Goal: Find specific page/section: Find specific page/section

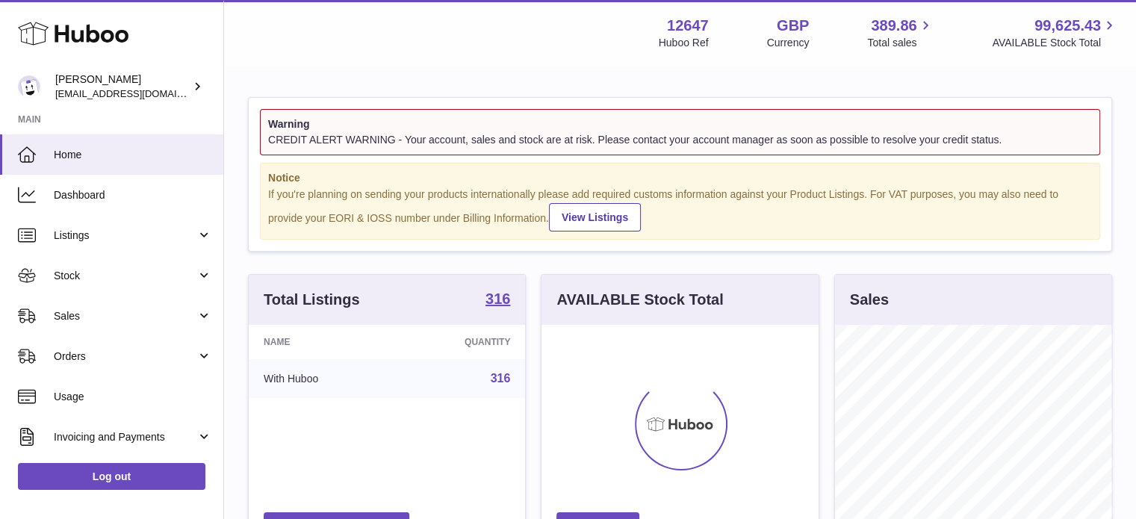
scroll to position [233, 277]
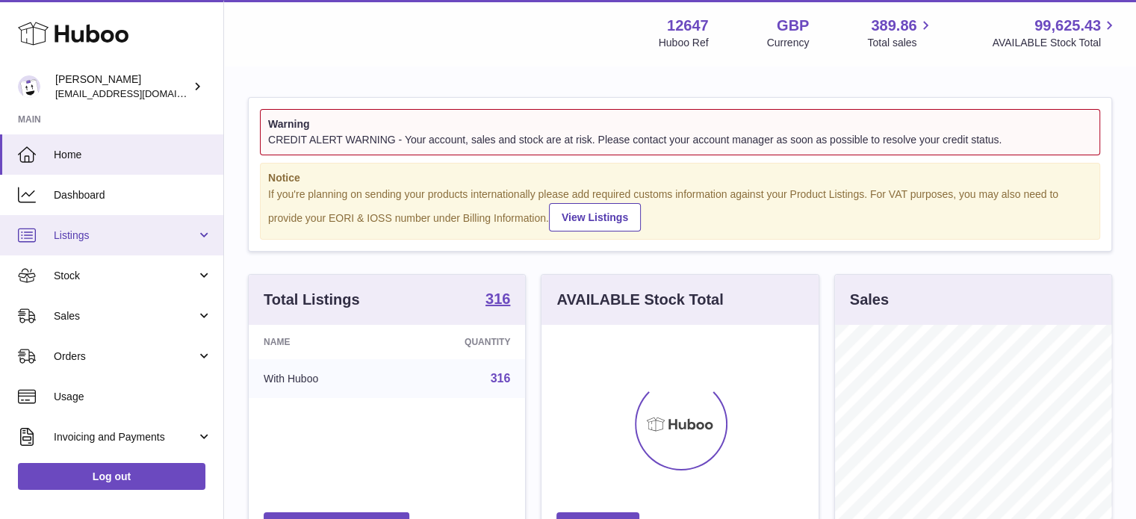
click at [79, 226] on link "Listings" at bounding box center [111, 235] width 223 height 40
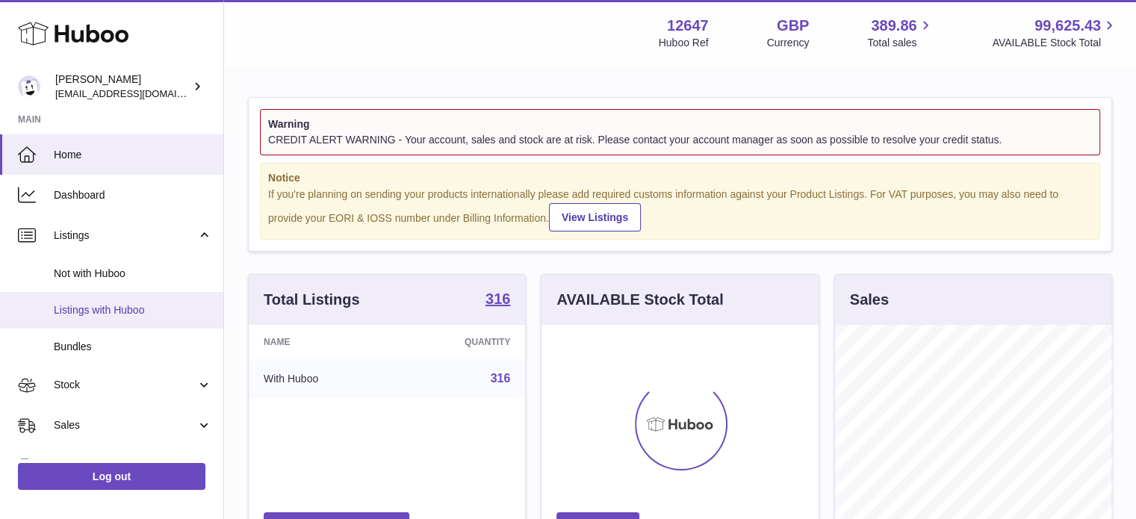
click at [99, 308] on span "Listings with Huboo" at bounding box center [133, 310] width 158 height 14
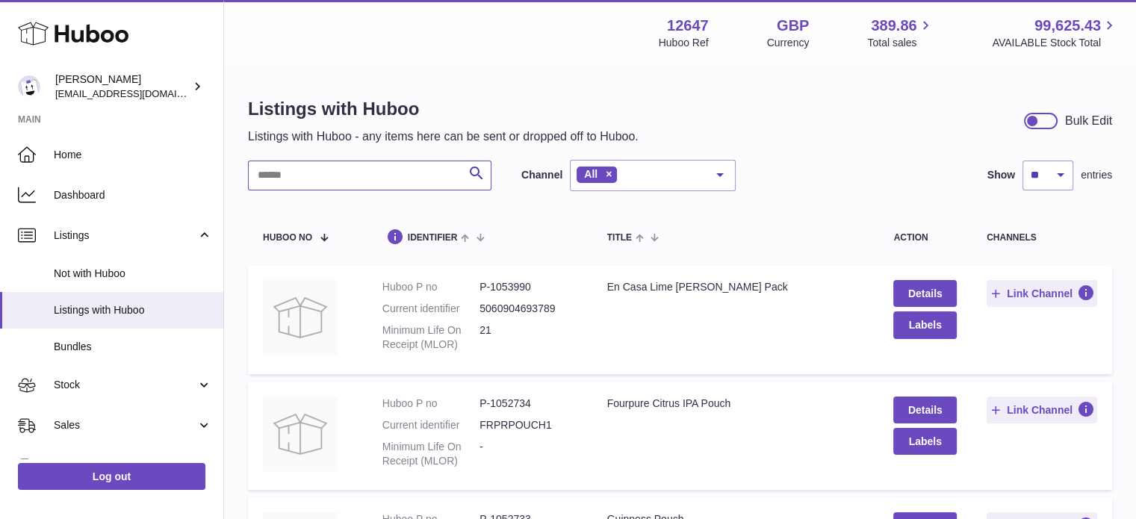
click at [345, 181] on input "text" at bounding box center [369, 176] width 243 height 30
type input "**********"
drag, startPoint x: 538, startPoint y: 394, endPoint x: 502, endPoint y: 402, distance: 36.9
click at [488, 408] on td "Huboo P no P-1018362 Current identifier 5060904690931" at bounding box center [479, 436] width 225 height 108
copy dd "-1018362"
